Goal: Check status

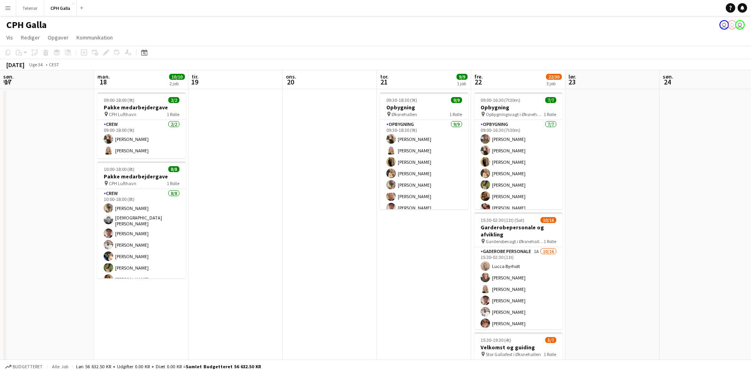
scroll to position [29, 0]
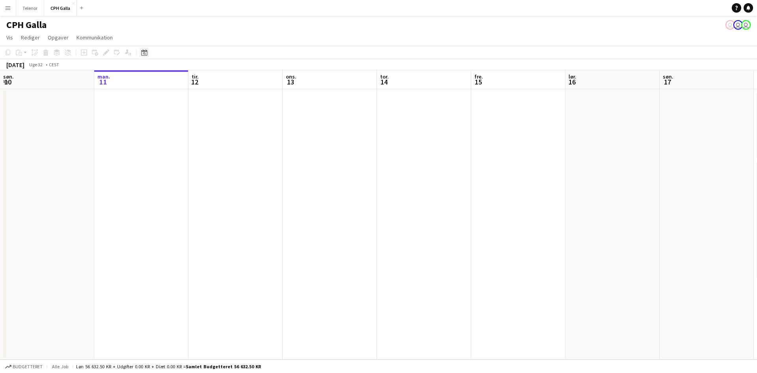
click at [142, 52] on icon at bounding box center [144, 52] width 6 height 6
click at [187, 139] on span "22" at bounding box center [187, 142] width 9 height 9
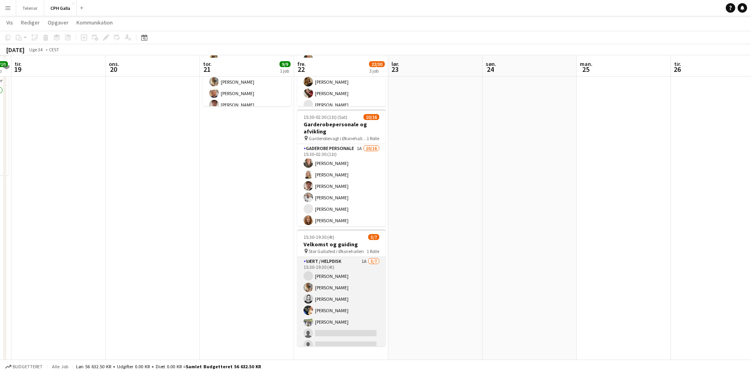
scroll to position [105, 0]
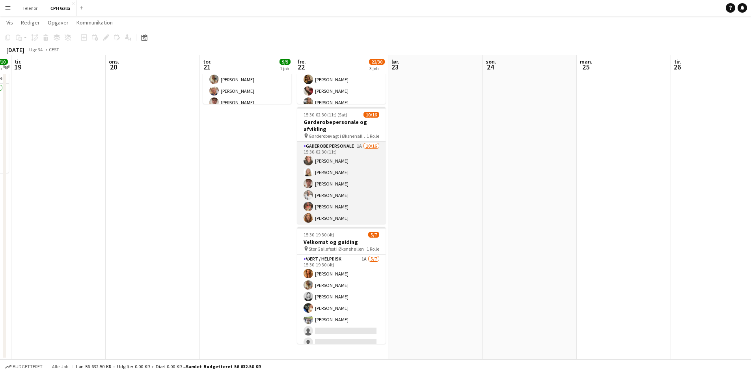
click at [353, 181] on app-card-role "Gaderobe personale 1A 10/16 15:30-02:30 (11t) Lea Barding Nikoline Graae Carl T…" at bounding box center [341, 241] width 88 height 198
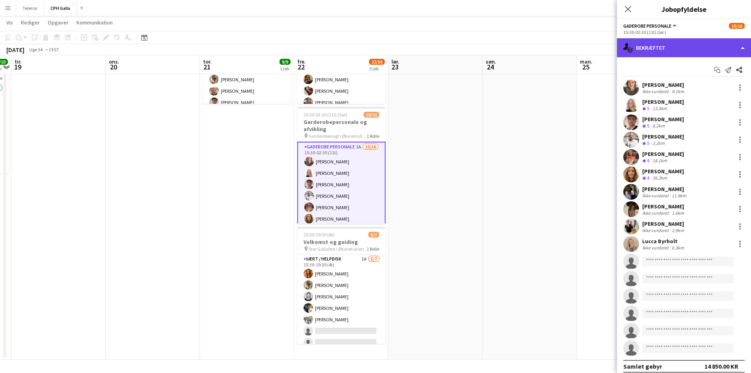
click at [662, 47] on div "single-neutral-actions-check-2 Bekræftet" at bounding box center [684, 47] width 134 height 19
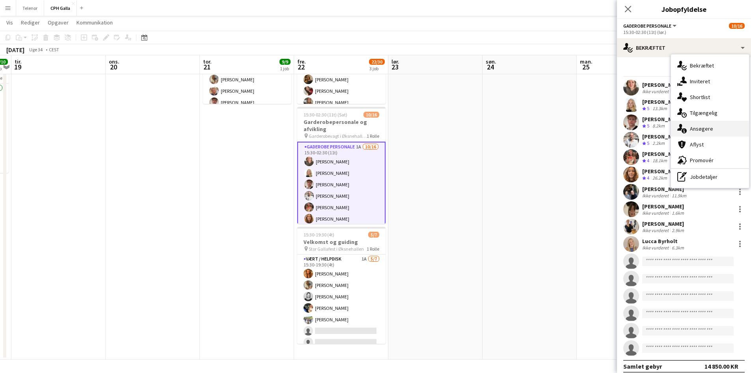
click at [696, 125] on div "single-neutral-actions-information Ansøgere" at bounding box center [710, 129] width 78 height 16
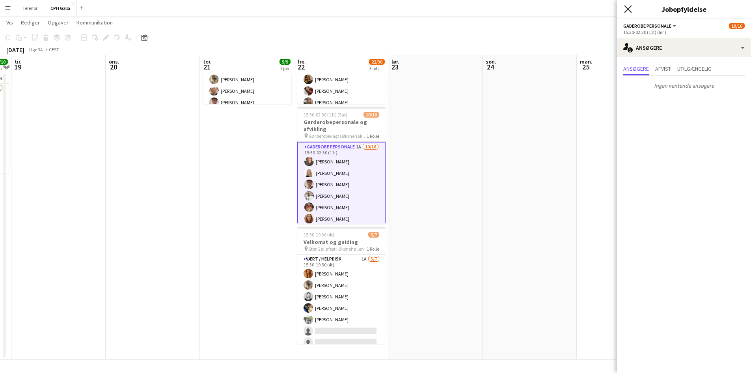
click at [627, 12] on icon "Luk pop-in" at bounding box center [627, 8] width 7 height 7
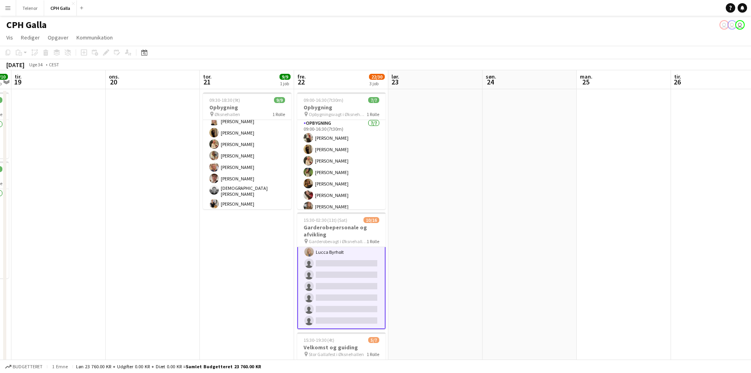
scroll to position [0, 0]
